Goal: Task Accomplishment & Management: Manage account settings

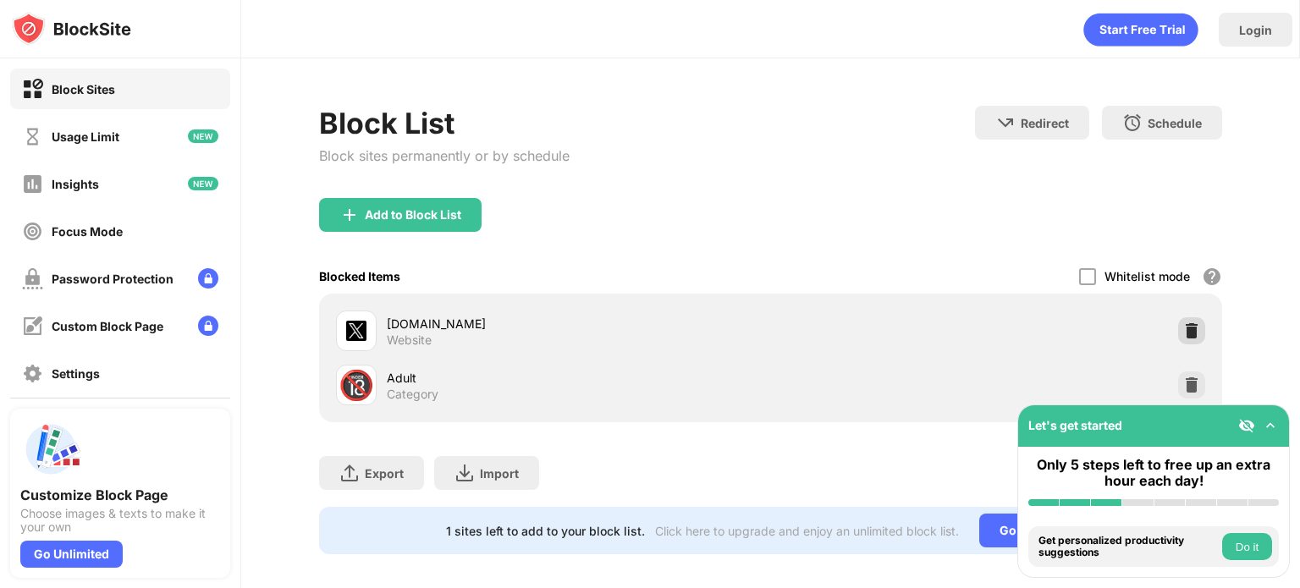
click at [1183, 333] on img at bounding box center [1191, 330] width 17 height 17
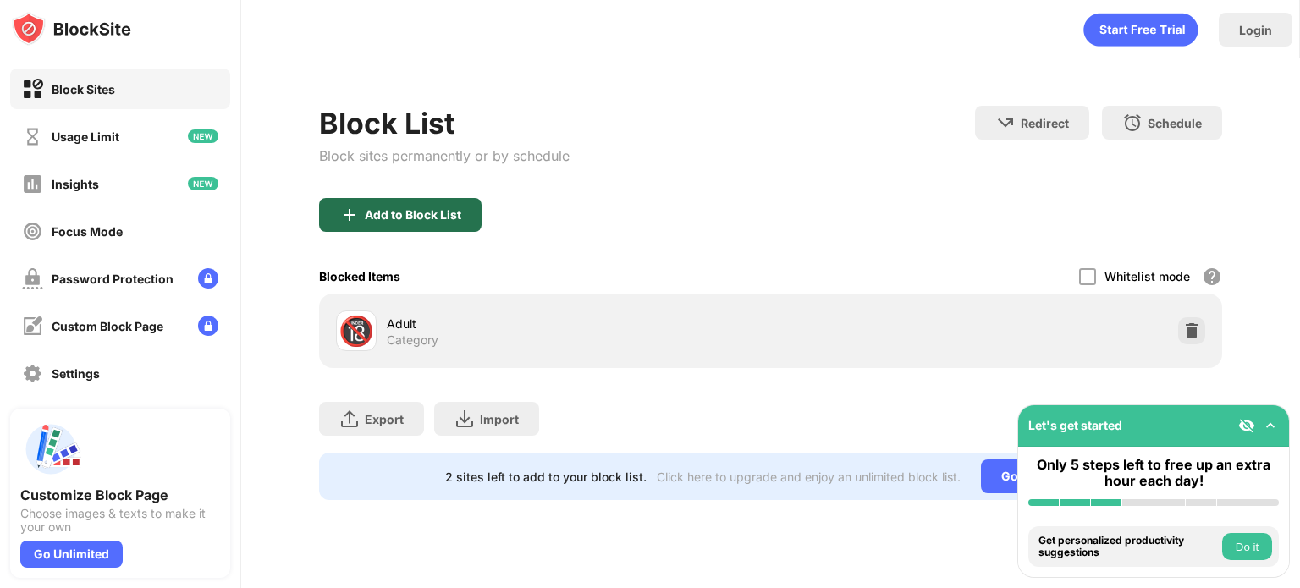
click at [436, 212] on div "Add to Block List" at bounding box center [413, 215] width 96 height 14
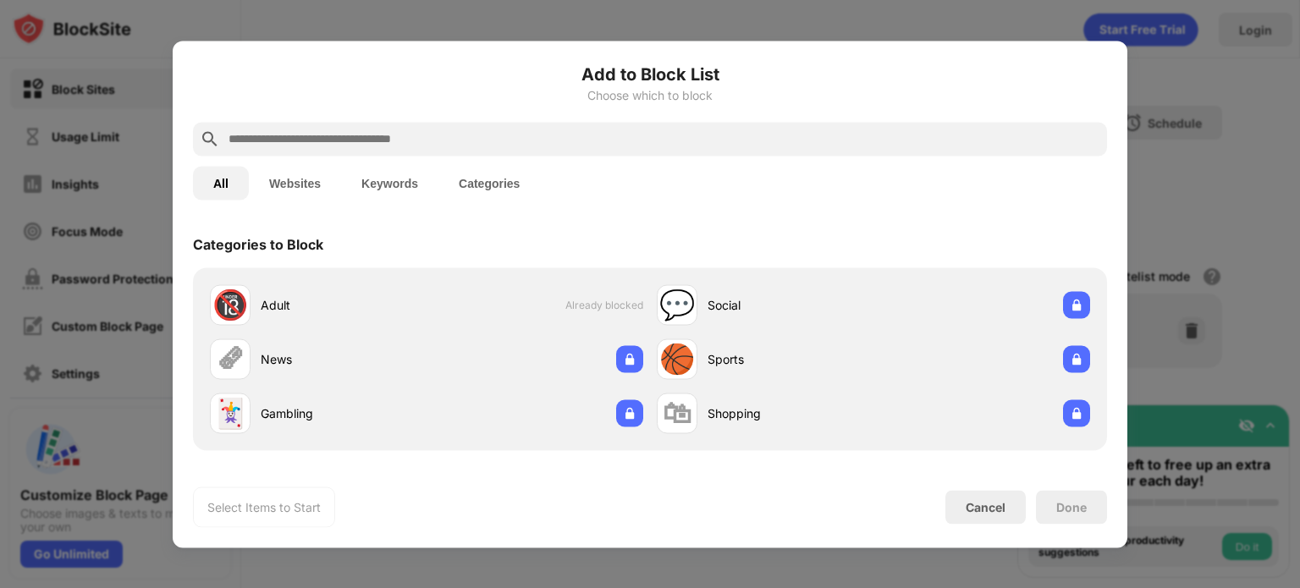
click at [328, 185] on button "Websites" at bounding box center [295, 183] width 92 height 34
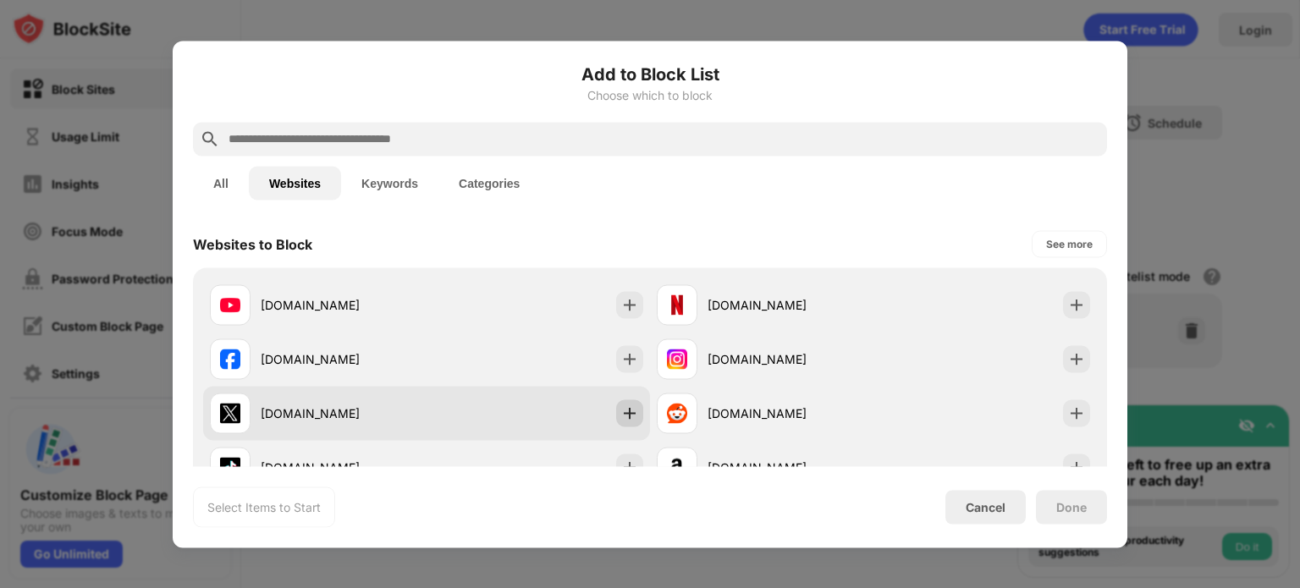
click at [628, 412] on img at bounding box center [629, 412] width 17 height 17
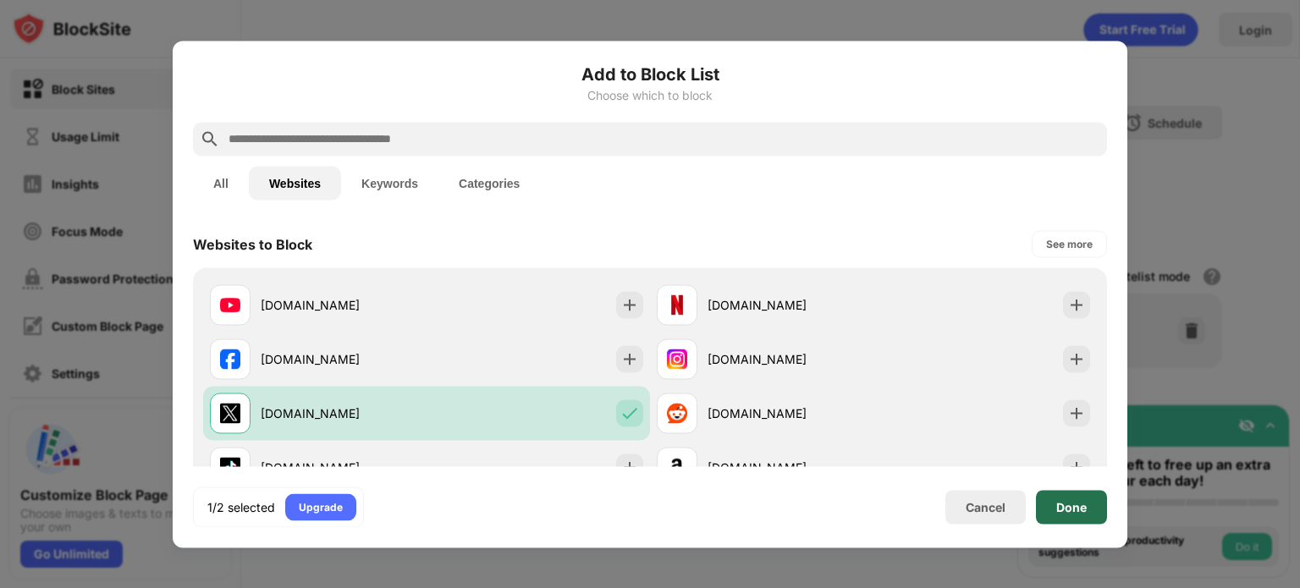
click at [1039, 505] on div "Done" at bounding box center [1071, 507] width 71 height 34
